Goal: Transaction & Acquisition: Purchase product/service

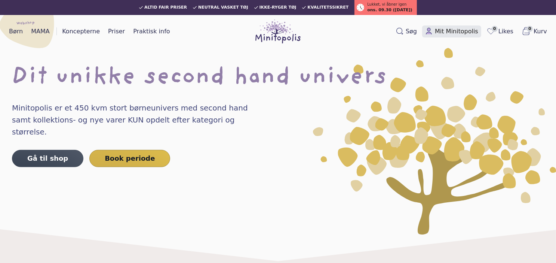
click at [448, 33] on span "Mit Minitopolis" at bounding box center [456, 31] width 43 height 9
click at [411, 30] on span "Søg" at bounding box center [411, 31] width 11 height 9
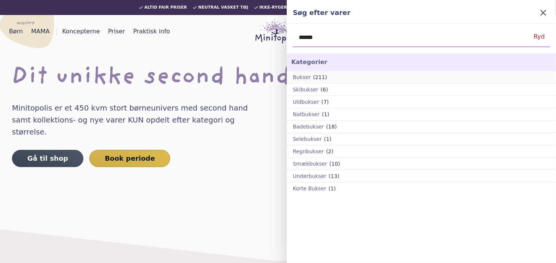
type input "******"
click at [324, 79] on div "Bukser (211)" at bounding box center [423, 77] width 260 height 6
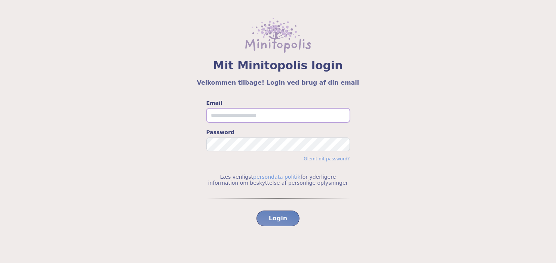
click at [283, 116] on input "Email" at bounding box center [278, 115] width 144 height 14
type input "**********"
click at [288, 215] on button "Login" at bounding box center [278, 218] width 43 height 16
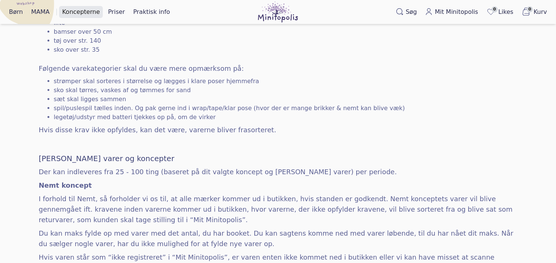
scroll to position [323, 0]
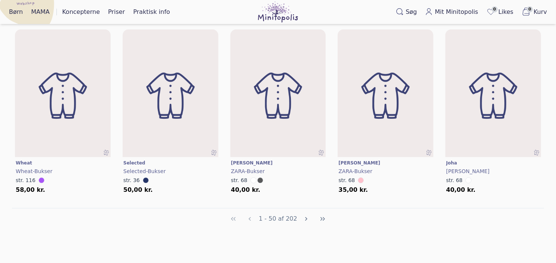
scroll to position [1774, 0]
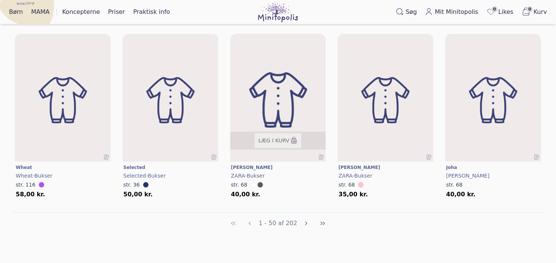
click at [285, 98] on img at bounding box center [278, 99] width 115 height 153
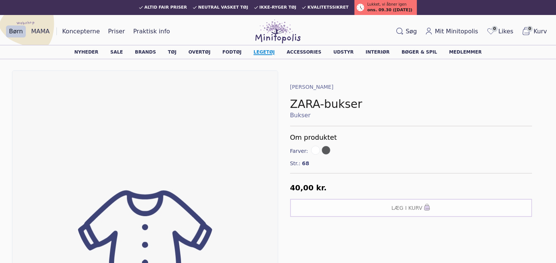
click at [272, 52] on link "Legetøj" at bounding box center [264, 52] width 21 height 4
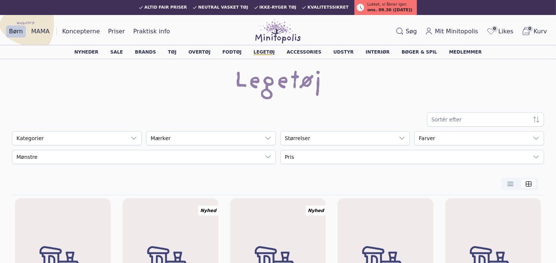
click at [543, 86] on div "Legetøj" at bounding box center [278, 82] width 532 height 24
